Goal: Task Accomplishment & Management: Manage account settings

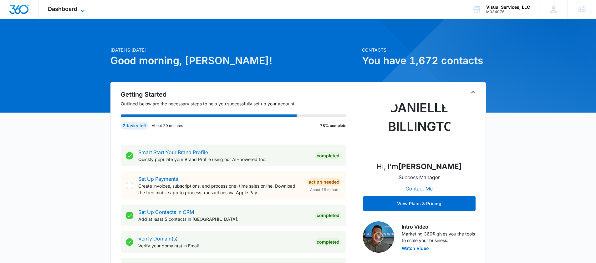
click at [64, 8] on span "Dashboard" at bounding box center [62, 9] width 29 height 7
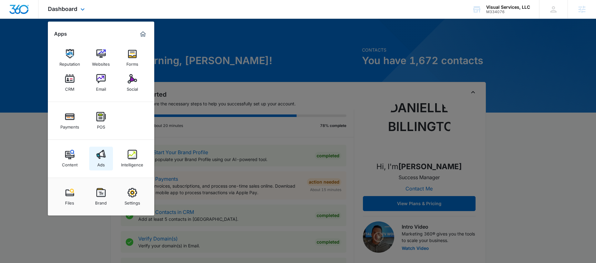
click at [106, 164] on link "Ads" at bounding box center [101, 159] width 24 height 24
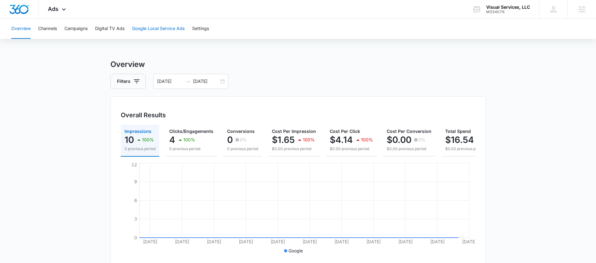
click at [175, 26] on button "Google Local Service Ads" at bounding box center [158, 29] width 53 height 20
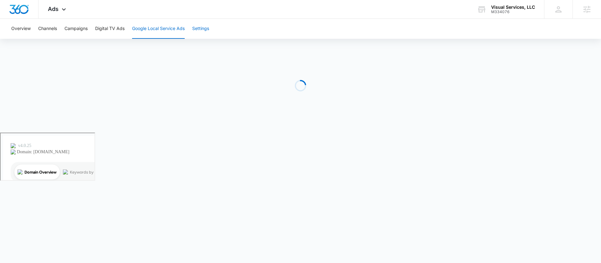
click at [199, 29] on button "Settings" at bounding box center [200, 29] width 17 height 20
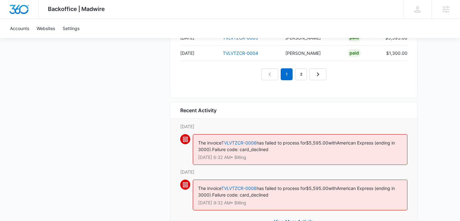
scroll to position [713, 0]
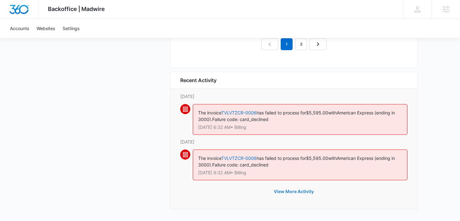
click at [284, 192] on button "View More Activity" at bounding box center [294, 191] width 53 height 15
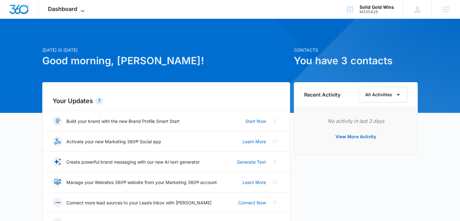
click at [72, 6] on span "Dashboard" at bounding box center [62, 9] width 29 height 7
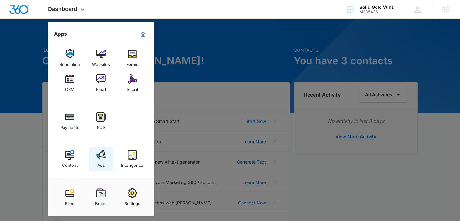
click at [102, 154] on img at bounding box center [100, 154] width 9 height 9
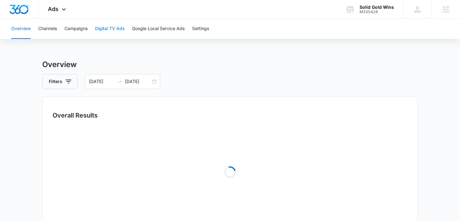
click at [110, 26] on button "Digital TV Ads" at bounding box center [109, 29] width 29 height 20
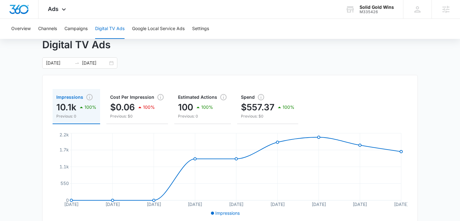
scroll to position [33, 0]
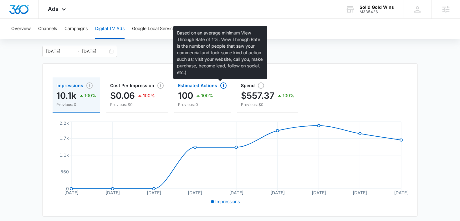
click at [220, 87] on icon "button" at bounding box center [223, 85] width 6 height 6
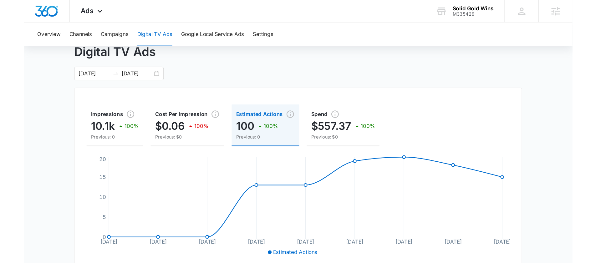
scroll to position [0, 0]
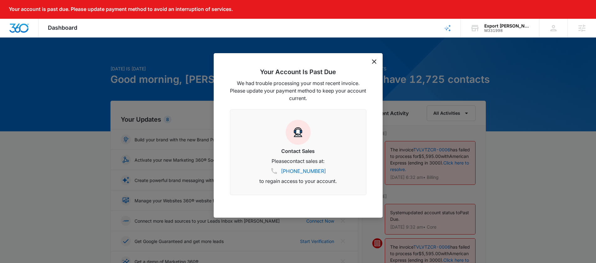
click at [377, 64] on div "Your Account Is Past Due We had trouble processing your most recent invoice. Pl…" at bounding box center [298, 135] width 169 height 165
click at [374, 64] on div "Your Account Is Past Due We had trouble processing your most recent invoice. Pl…" at bounding box center [298, 135] width 169 height 165
click at [375, 61] on icon "dismiss this dialog" at bounding box center [374, 61] width 4 height 4
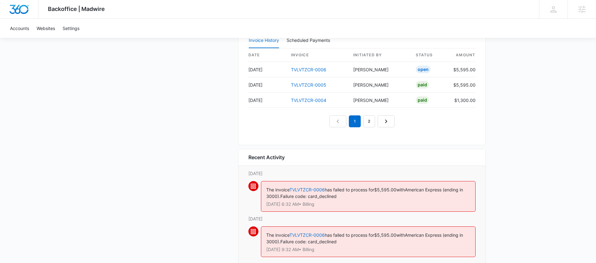
scroll to position [671, 0]
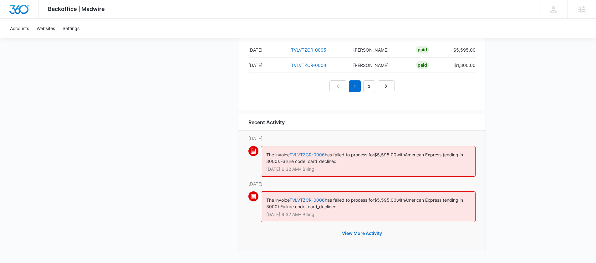
click at [309, 152] on link "TVLVTZCR-0006" at bounding box center [306, 154] width 35 height 5
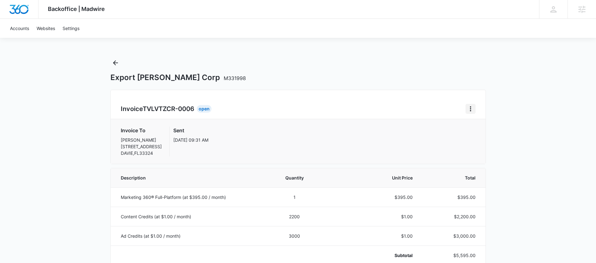
click at [469, 109] on icon "Home" at bounding box center [471, 109] width 8 height 8
click at [478, 128] on link "Download Invoice" at bounding box center [491, 126] width 36 height 5
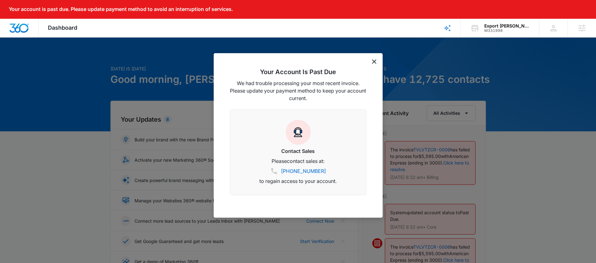
click at [372, 61] on icon "dismiss this dialog" at bounding box center [374, 61] width 4 height 4
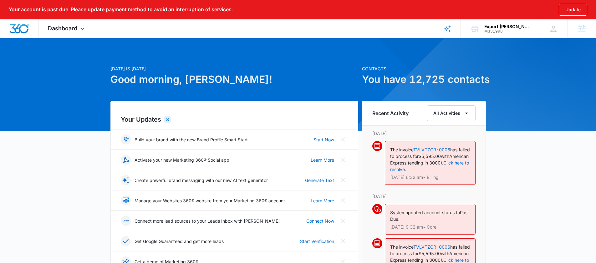
click at [46, 29] on div "Dashboard Apps Reputation CRM Email Social POS Content Ads Intelligence Files B…" at bounding box center [66, 28] width 57 height 18
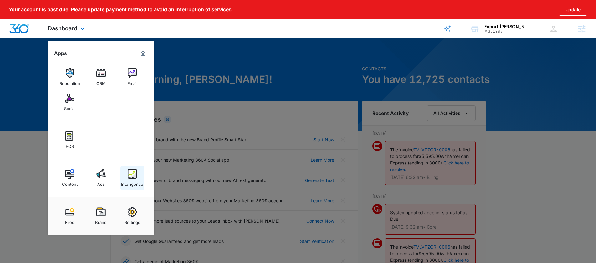
click at [130, 180] on div "Intelligence" at bounding box center [132, 183] width 22 height 8
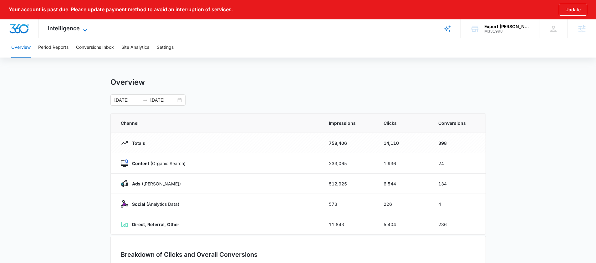
click at [70, 28] on span "Intelligence" at bounding box center [64, 28] width 32 height 7
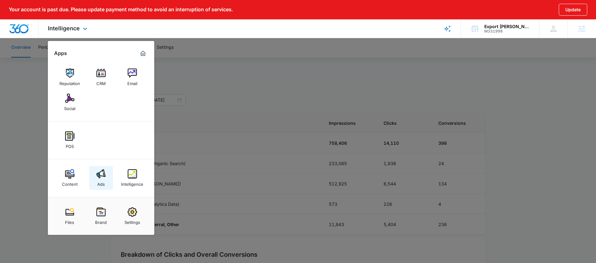
click at [101, 182] on div "Ads" at bounding box center [101, 183] width 8 height 8
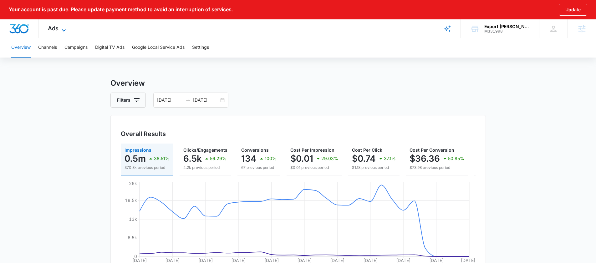
click at [60, 27] on icon at bounding box center [64, 31] width 8 height 8
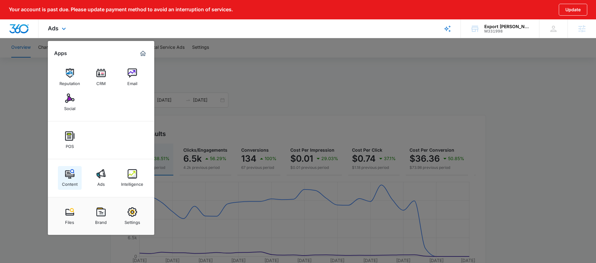
click at [77, 183] on div "Content" at bounding box center [70, 183] width 16 height 8
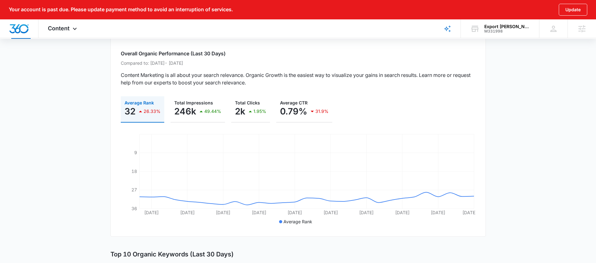
scroll to position [42, 0]
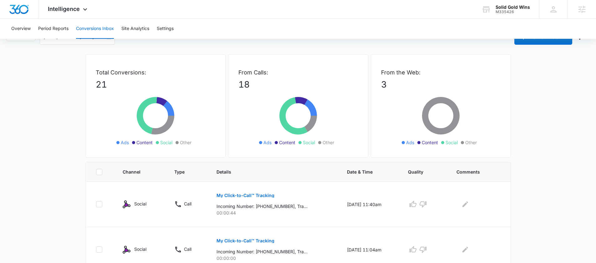
scroll to position [93, 0]
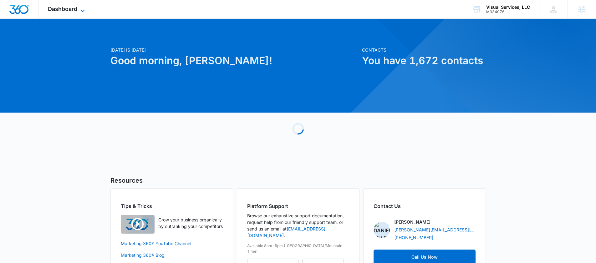
click at [69, 6] on span "Dashboard" at bounding box center [62, 9] width 29 height 7
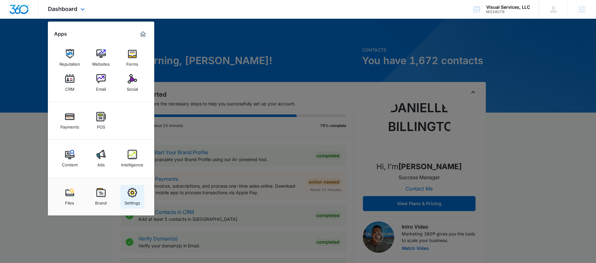
click at [135, 203] on div "Settings" at bounding box center [133, 201] width 16 height 8
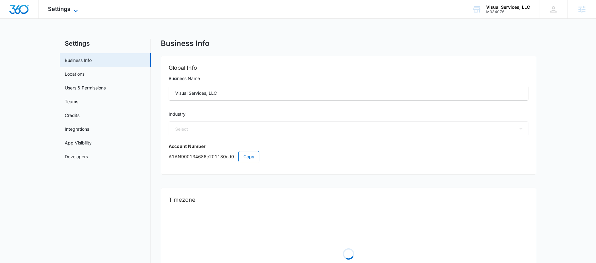
select select "9"
select select "US"
select select "America/New_York"
click at [84, 72] on link "Locations" at bounding box center [75, 74] width 20 height 7
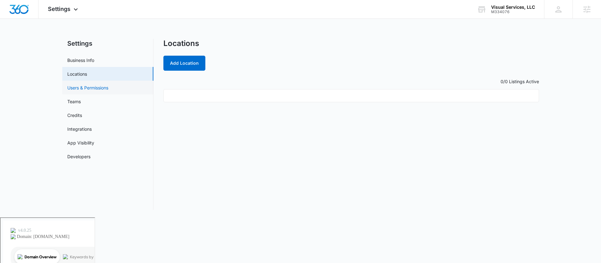
click at [87, 88] on link "Users & Permissions" at bounding box center [87, 87] width 41 height 7
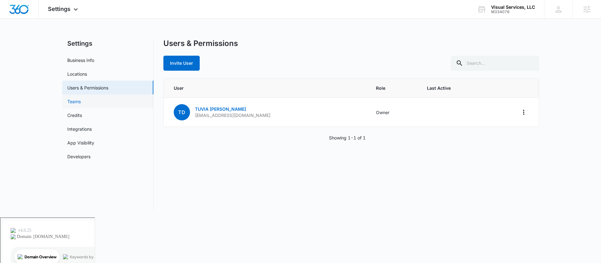
click at [81, 99] on link "Teams" at bounding box center [73, 101] width 13 height 7
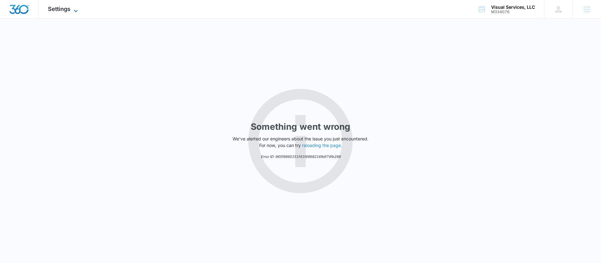
click at [64, 10] on span "Settings" at bounding box center [59, 9] width 23 height 7
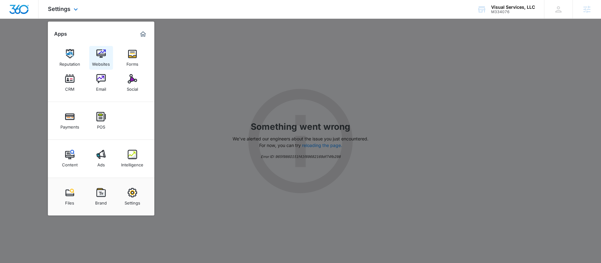
click at [97, 61] on div "Websites" at bounding box center [101, 63] width 18 height 8
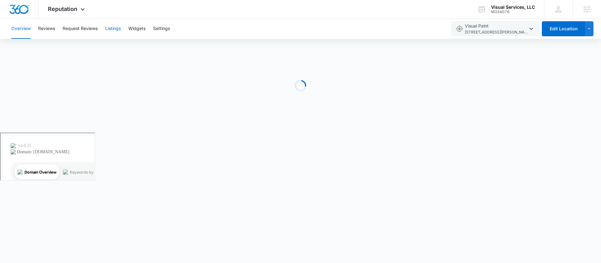
click at [113, 29] on button "Listings" at bounding box center [113, 29] width 16 height 20
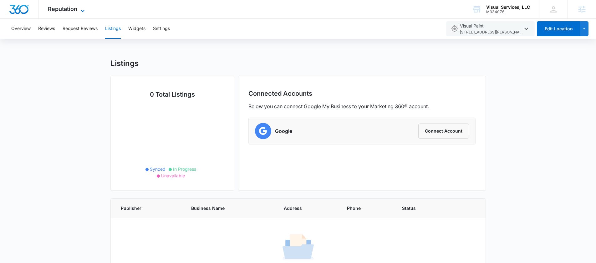
click at [68, 7] on span "Reputation" at bounding box center [62, 9] width 29 height 7
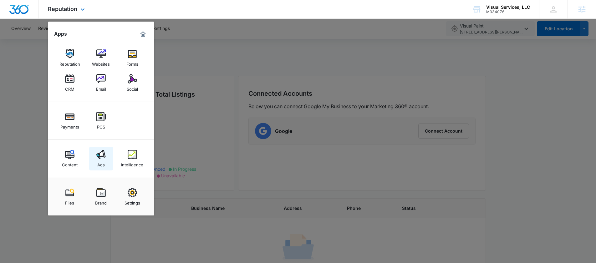
click at [110, 157] on link "Ads" at bounding box center [101, 159] width 24 height 24
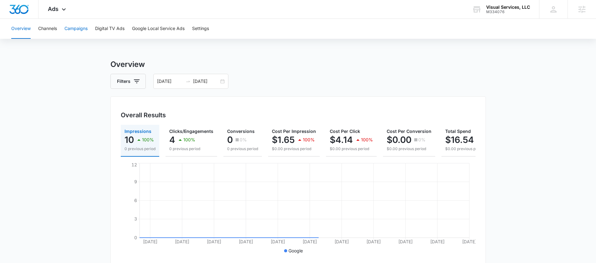
click at [72, 29] on button "Campaigns" at bounding box center [75, 29] width 23 height 20
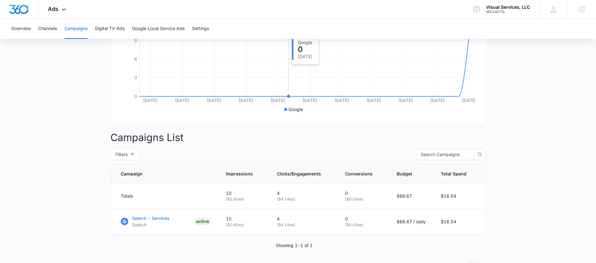
scroll to position [162, 0]
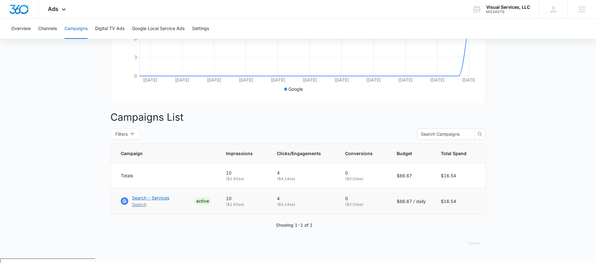
click at [162, 201] on p "Search - Services" at bounding box center [150, 198] width 37 height 7
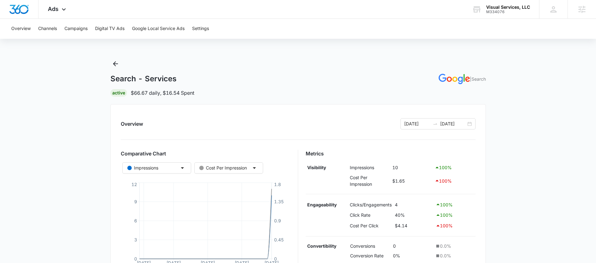
scroll to position [171, 0]
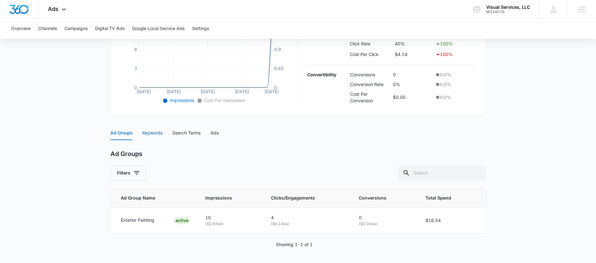
click at [156, 131] on div "Keywords" at bounding box center [152, 133] width 20 height 7
click at [190, 133] on div "Search Terms" at bounding box center [186, 132] width 28 height 7
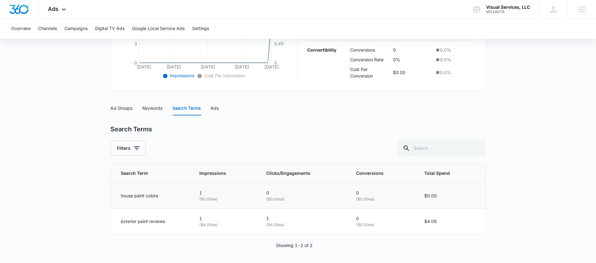
scroll to position [197, 0]
click at [29, 30] on button "Overview" at bounding box center [20, 29] width 19 height 20
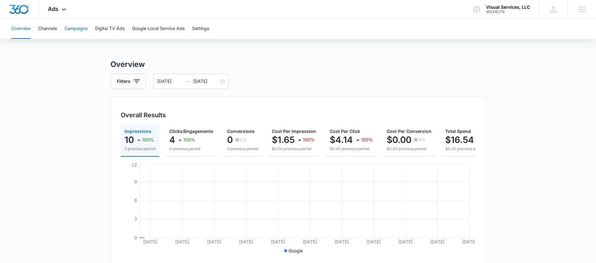
click at [69, 28] on button "Campaigns" at bounding box center [75, 29] width 23 height 20
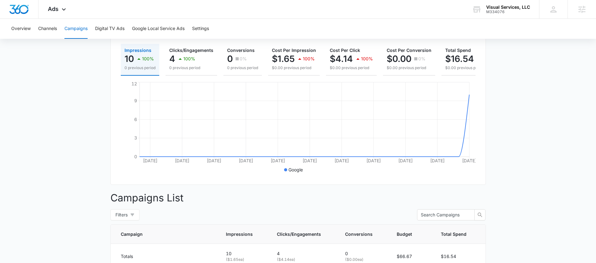
scroll to position [162, 0]
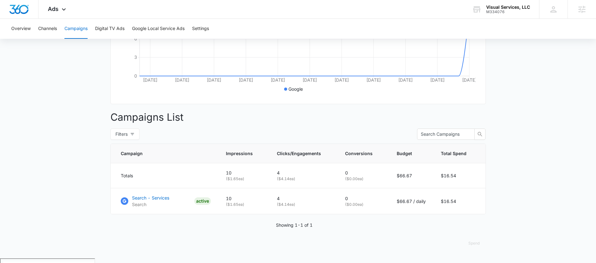
click at [521, 140] on main "Campaigns Filters 08/04/2025 09/04/2025 Overall Results Impressions 10 100% 0 p…" at bounding box center [298, 77] width 596 height 361
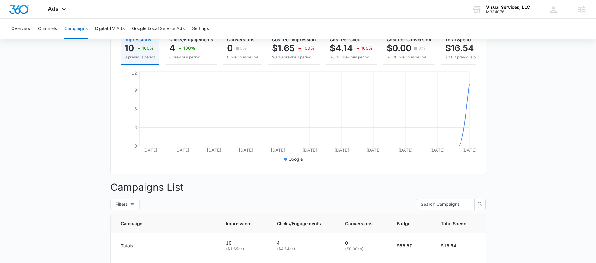
scroll to position [69, 0]
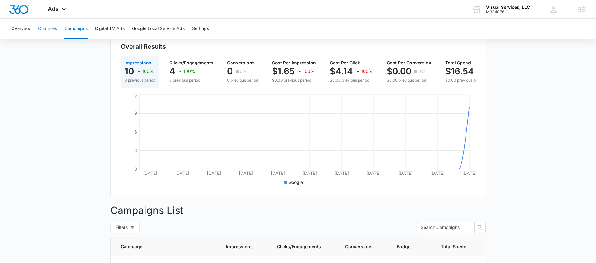
click at [43, 30] on button "Channels" at bounding box center [47, 29] width 19 height 20
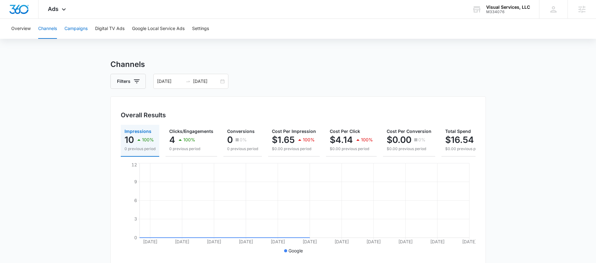
click at [79, 29] on button "Campaigns" at bounding box center [75, 29] width 23 height 20
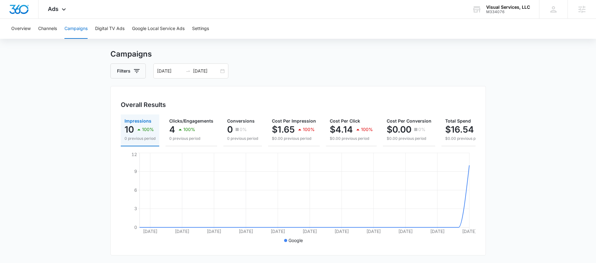
scroll to position [11, 0]
click at [222, 71] on div "08/04/2025 09/04/2025" at bounding box center [190, 70] width 75 height 15
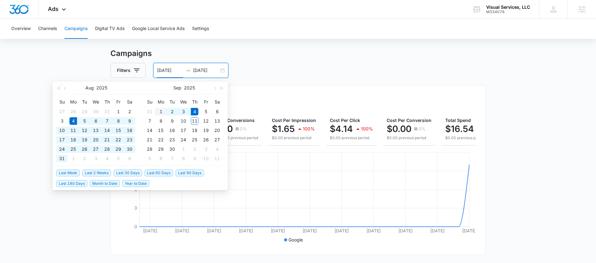
type input "09/01/2025"
click at [159, 110] on div "1" at bounding box center [161, 112] width 8 height 8
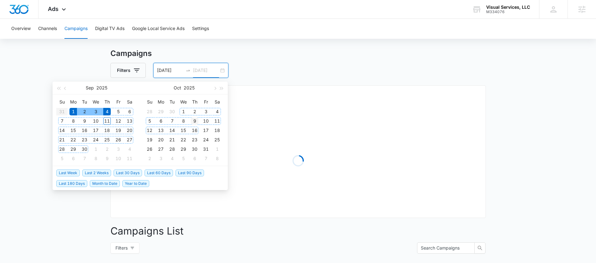
type input "10/09/2025"
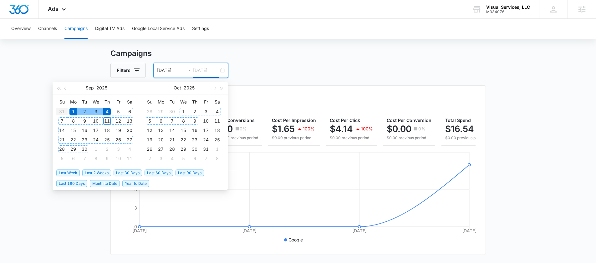
click at [194, 120] on div "9" at bounding box center [195, 121] width 8 height 8
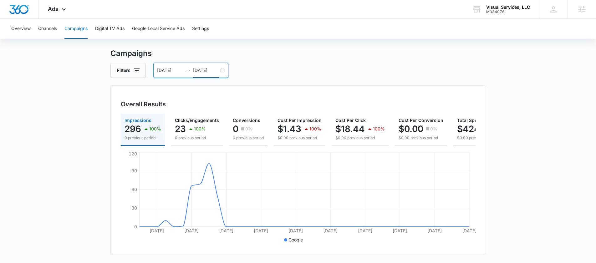
scroll to position [12, 0]
drag, startPoint x: 174, startPoint y: 131, endPoint x: 189, endPoint y: 128, distance: 15.6
click at [189, 128] on button "Clicks/Engagements 23 100% 0 previous period" at bounding box center [197, 129] width 52 height 32
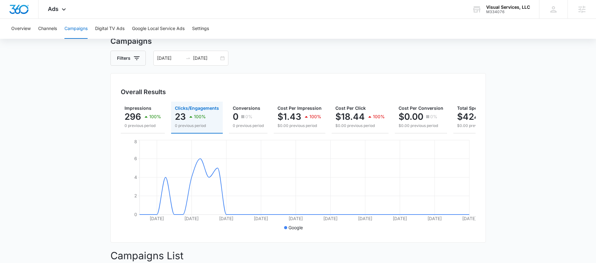
scroll to position [24, 0]
click at [26, 8] on img "Dashboard" at bounding box center [19, 9] width 20 height 9
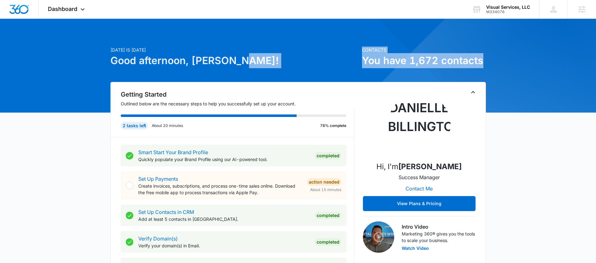
drag, startPoint x: 492, startPoint y: 64, endPoint x: 353, endPoint y: 64, distance: 139.5
drag, startPoint x: 488, startPoint y: 68, endPoint x: 354, endPoint y: 68, distance: 133.9
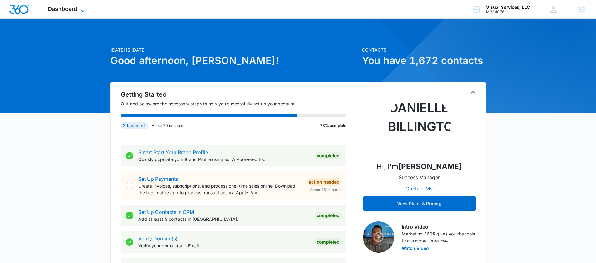
click at [64, 6] on span "Dashboard" at bounding box center [62, 9] width 29 height 7
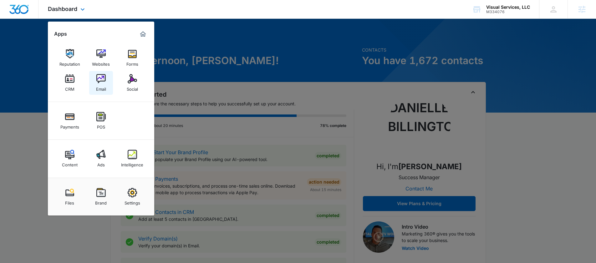
click at [103, 90] on div "Email" at bounding box center [101, 88] width 10 height 8
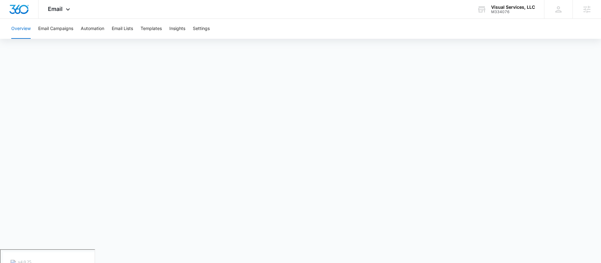
click at [23, 29] on button "Overview" at bounding box center [20, 29] width 19 height 20
click at [56, 10] on span "Email" at bounding box center [55, 9] width 15 height 7
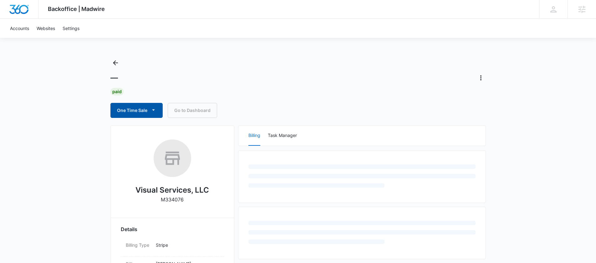
click at [129, 110] on button "One Time Sale" at bounding box center [136, 110] width 52 height 15
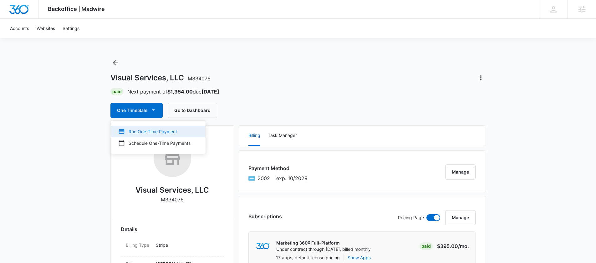
click at [136, 136] on button "Run One-Time Payment" at bounding box center [158, 132] width 95 height 12
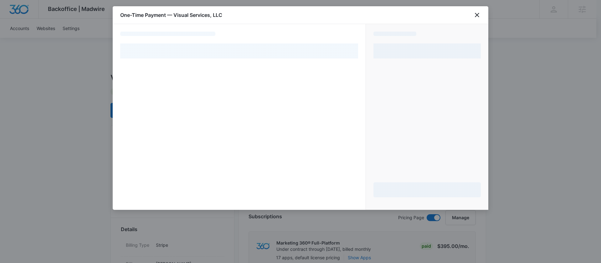
select select "pm_1RtDvzA4n8RTgNjUWIlE7s3o"
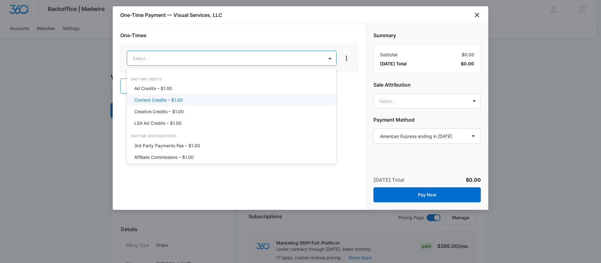
click at [143, 102] on p "Content Credits – $1.00" at bounding box center [158, 100] width 48 height 7
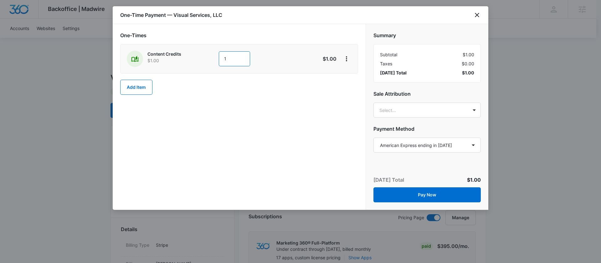
click at [240, 64] on input "1" at bounding box center [234, 58] width 31 height 15
type input "200"
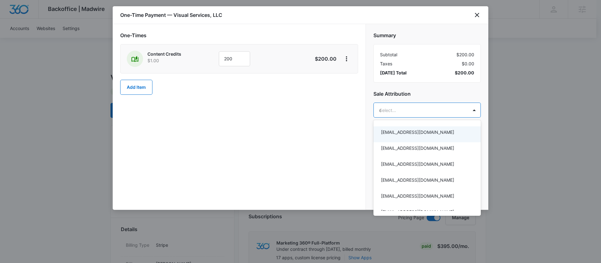
type input "dani"
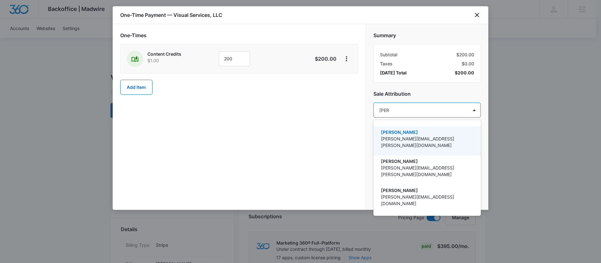
click at [424, 136] on p "[PERSON_NAME][EMAIL_ADDRESS][PERSON_NAME][DOMAIN_NAME]" at bounding box center [426, 141] width 91 height 13
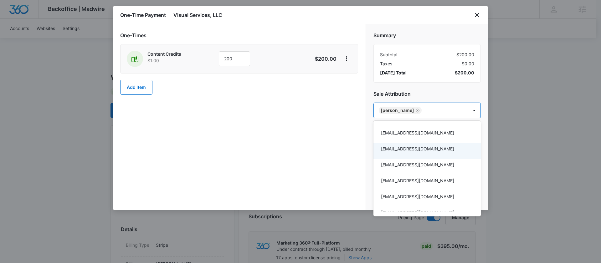
click at [308, 183] on div at bounding box center [300, 131] width 601 height 263
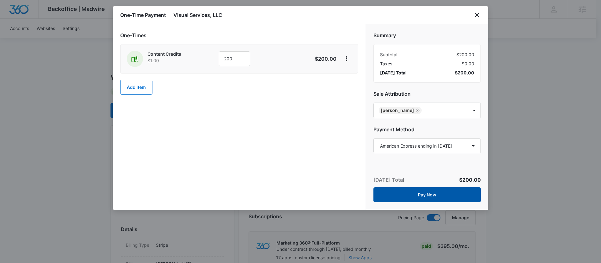
click at [407, 197] on button "Pay Now" at bounding box center [426, 194] width 107 height 15
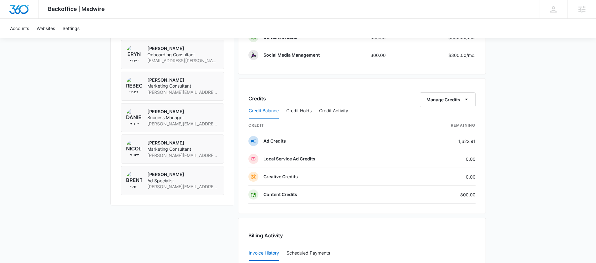
scroll to position [651, 0]
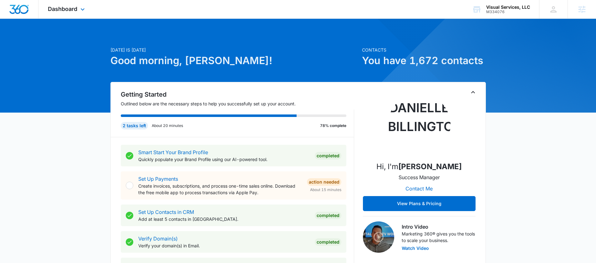
click at [70, 15] on div "Dashboard Apps Reputation Websites Forms CRM Email Social Payments POS Content …" at bounding box center [66, 9] width 57 height 18
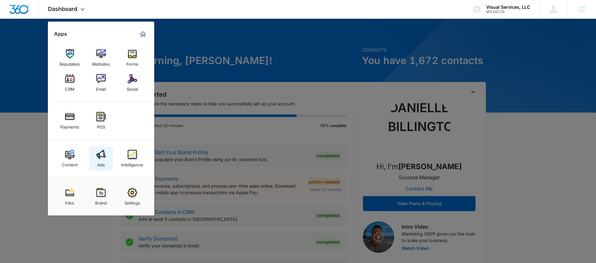
click at [99, 159] on div "Ads" at bounding box center [101, 163] width 8 height 8
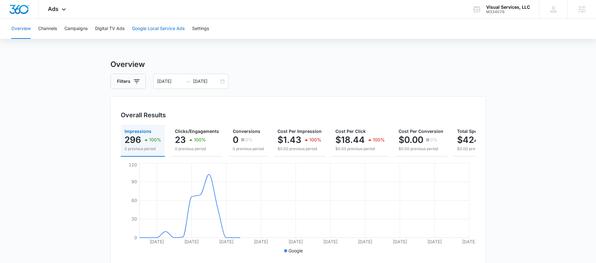
click at [150, 27] on button "Google Local Service Ads" at bounding box center [158, 29] width 53 height 20
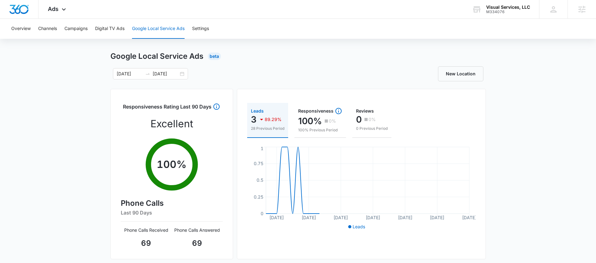
scroll to position [9, 0]
click at [505, 10] on div "M334076" at bounding box center [508, 12] width 44 height 4
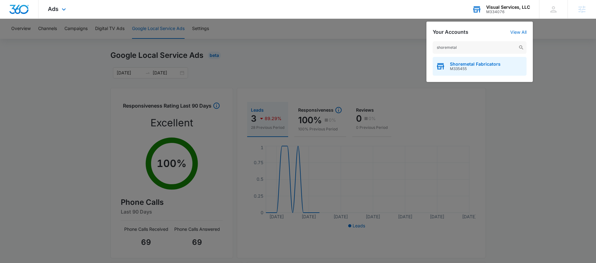
type input "shoremetal"
click at [468, 65] on span "Shoremetal Fabricators" at bounding box center [475, 64] width 51 height 5
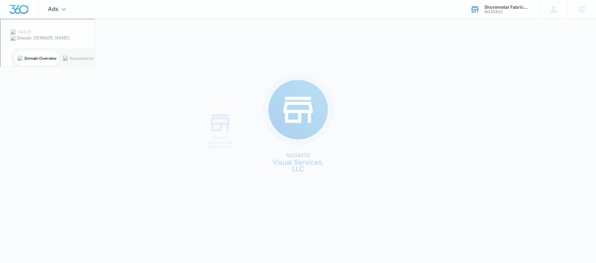
scroll to position [0, 0]
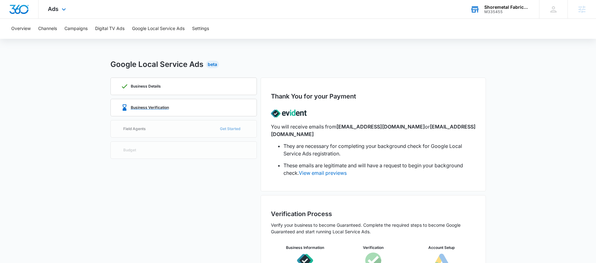
click at [158, 109] on p "Business Verification" at bounding box center [150, 108] width 38 height 4
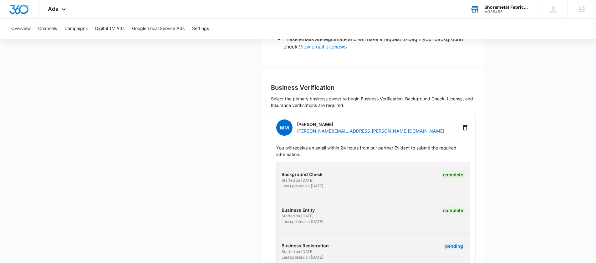
scroll to position [184, 0]
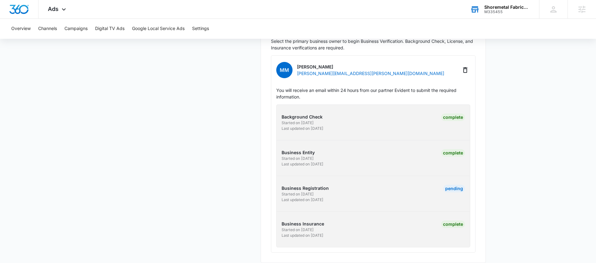
drag, startPoint x: 347, startPoint y: 197, endPoint x: 276, endPoint y: 176, distance: 74.8
click at [276, 177] on div "MM Molly McNatt [EMAIL_ADDRESS][PERSON_NAME][DOMAIN_NAME] You will receive an e…" at bounding box center [373, 153] width 205 height 197
click at [346, 197] on p "Last updated on [DATE]" at bounding box center [327, 200] width 90 height 6
drag, startPoint x: 295, startPoint y: 183, endPoint x: 284, endPoint y: 176, distance: 13.3
click at [284, 176] on div "Background Check Started on [DATE] Last updated on [DATE] Complete Business Ent…" at bounding box center [373, 176] width 194 height 143
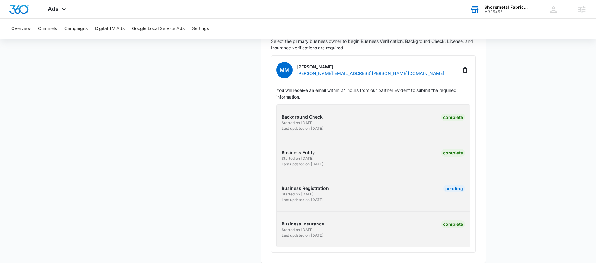
click at [361, 195] on div "Background Check Started on [DATE] Last updated on [DATE] Complete Business Ent…" at bounding box center [373, 176] width 194 height 143
drag, startPoint x: 346, startPoint y: 195, endPoint x: 286, endPoint y: 175, distance: 62.7
click at [282, 173] on div "Background Check Started on [DATE] Last updated on [DATE] Complete Business Ent…" at bounding box center [373, 176] width 194 height 143
click at [371, 197] on p "Last updated on [DATE]" at bounding box center [327, 200] width 90 height 6
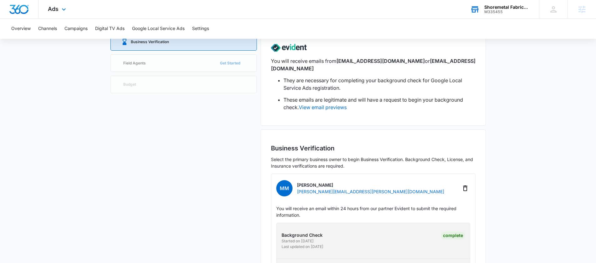
scroll to position [0, 0]
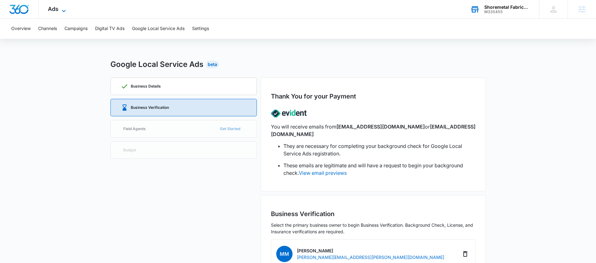
click at [49, 8] on span "Ads" at bounding box center [53, 9] width 11 height 7
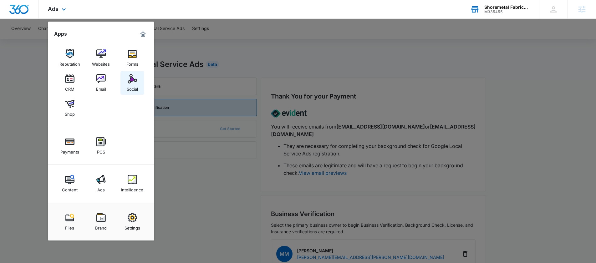
click at [123, 78] on link "Social" at bounding box center [132, 83] width 24 height 24
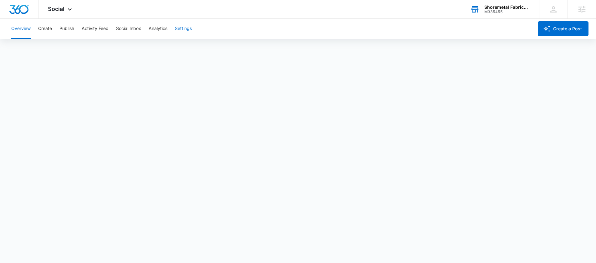
click at [181, 32] on button "Settings" at bounding box center [183, 29] width 17 height 20
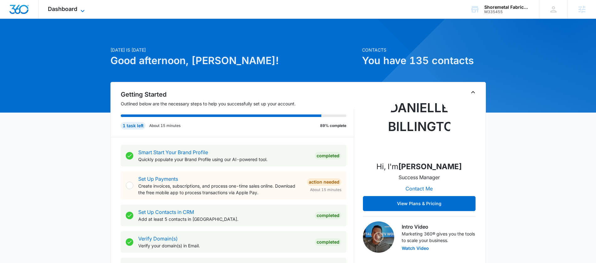
click at [62, 9] on span "Dashboard" at bounding box center [62, 9] width 29 height 7
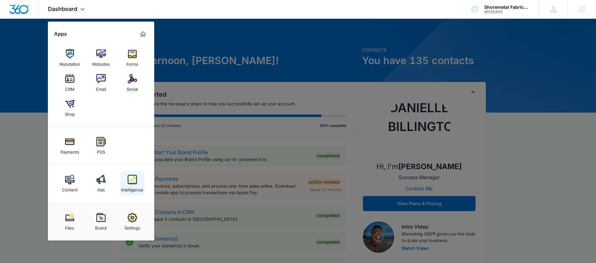
click at [132, 177] on img at bounding box center [132, 179] width 9 height 9
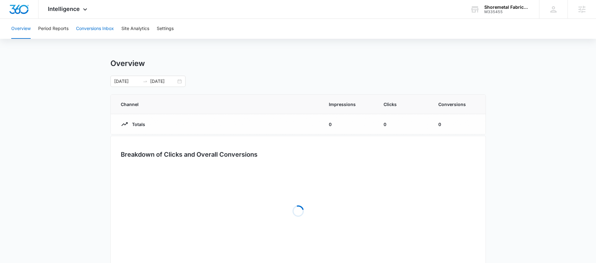
click at [98, 28] on button "Conversions Inbox" at bounding box center [95, 29] width 38 height 20
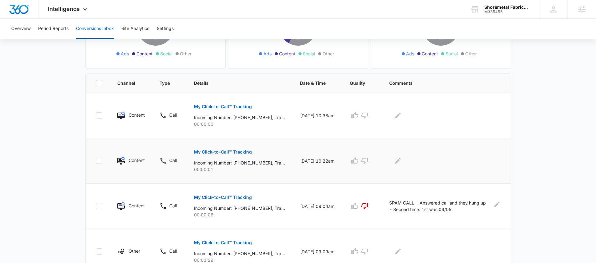
scroll to position [107, 0]
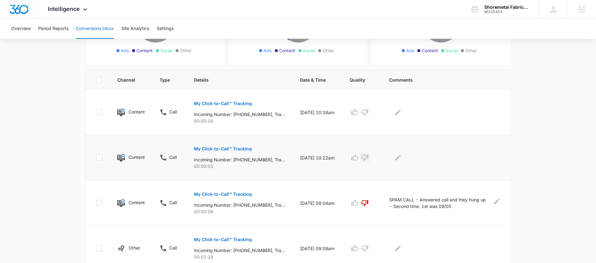
click at [369, 154] on icon "button" at bounding box center [365, 158] width 8 height 8
click at [368, 110] on icon "button" at bounding box center [364, 113] width 7 height 6
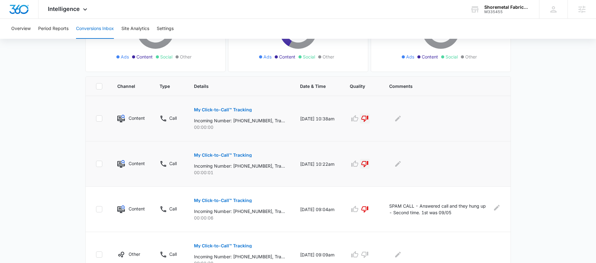
scroll to position [100, 0]
drag, startPoint x: 234, startPoint y: 123, endPoint x: 284, endPoint y: 120, distance: 49.5
click at [282, 120] on p "Incoming Number: [PHONE_NUMBER], Tracking Number: [PHONE_NUMBER], Ring To: [PHO…" at bounding box center [239, 121] width 91 height 7
click at [230, 133] on td "My Click-to-Call™ Tracking Incoming Number: [PHONE_NUMBER], Tracking Number: [P…" at bounding box center [239, 119] width 106 height 45
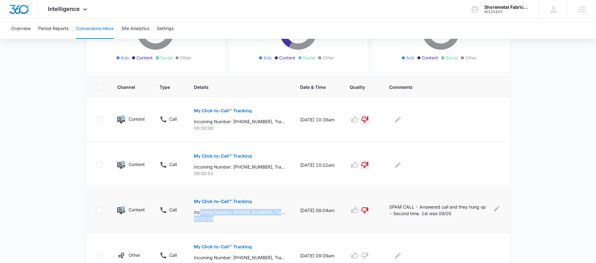
drag, startPoint x: 235, startPoint y: 222, endPoint x: 195, endPoint y: 206, distance: 42.5
click at [192, 205] on td "My Click-to-Call™ Tracking Incoming Number: [PHONE_NUMBER], Tracking Number: [P…" at bounding box center [239, 210] width 106 height 45
click at [233, 222] on p "00:00:06" at bounding box center [239, 219] width 91 height 7
drag, startPoint x: 263, startPoint y: 168, endPoint x: 227, endPoint y: 167, distance: 35.7
click at [227, 167] on p "Incoming Number: [PHONE_NUMBER], Tracking Number: [PHONE_NUMBER], Ring To: [PHO…" at bounding box center [239, 167] width 91 height 7
